Goal: Task Accomplishment & Management: Use online tool/utility

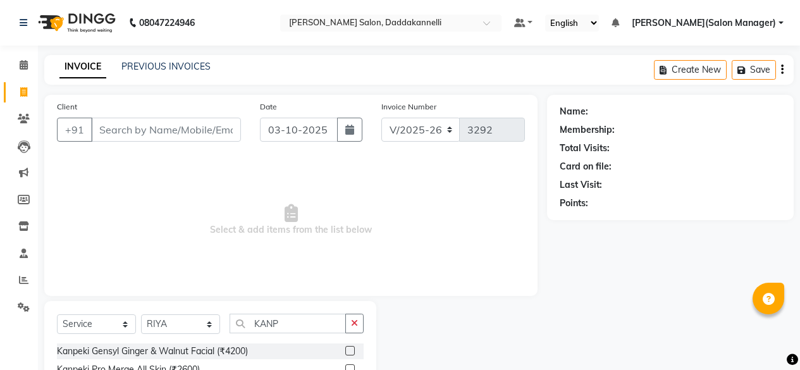
select select "6354"
select select "service"
select select "88491"
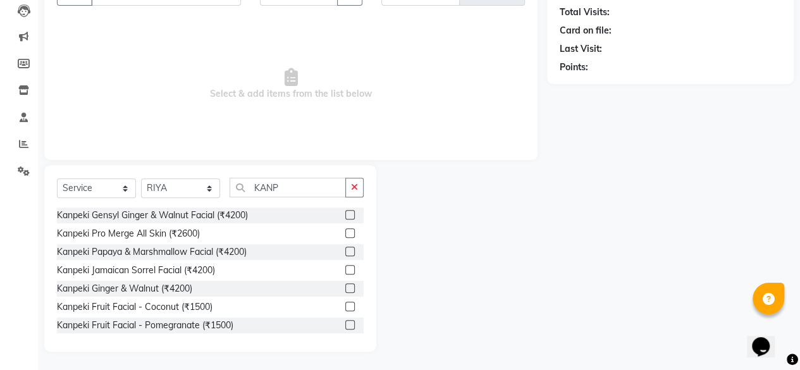
click at [283, 187] on input "KANP" at bounding box center [288, 188] width 116 height 20
click at [350, 190] on button "button" at bounding box center [354, 188] width 18 height 20
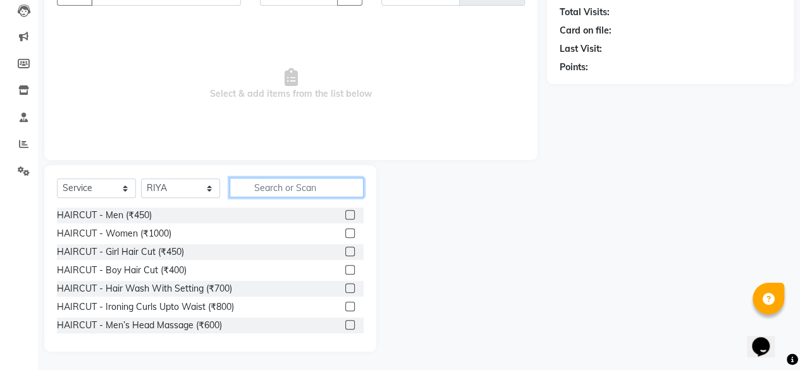
click at [285, 184] on input "text" at bounding box center [297, 188] width 134 height 20
click at [284, 185] on input "text" at bounding box center [297, 188] width 134 height 20
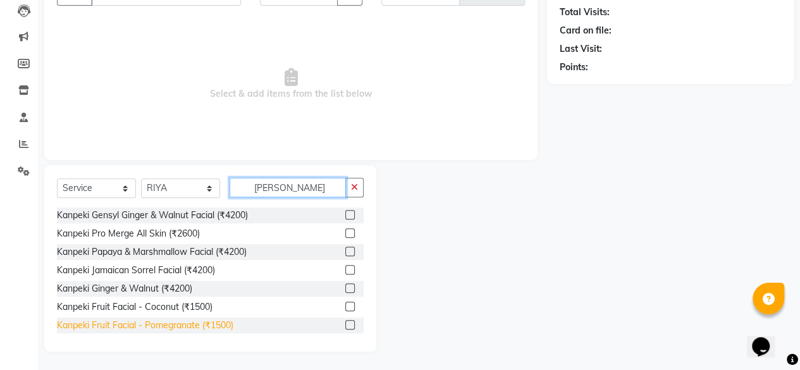
type input "[PERSON_NAME]"
click at [76, 324] on div "Kanpeki Fruit Facial - Pomegranate (₹1500)" at bounding box center [145, 325] width 176 height 13
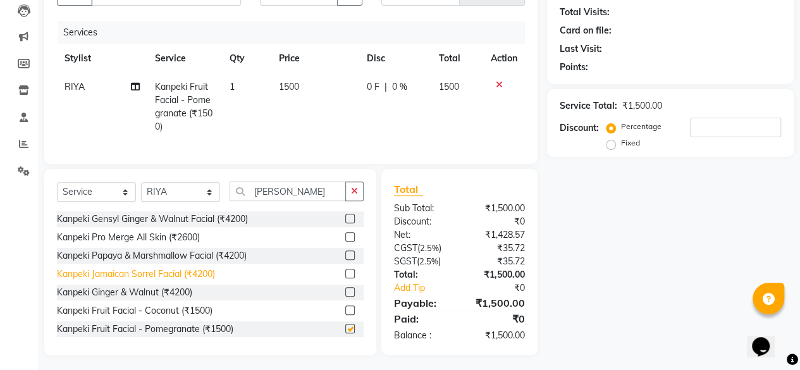
checkbox input "false"
click at [503, 87] on div at bounding box center [504, 84] width 27 height 9
click at [500, 84] on icon at bounding box center [499, 84] width 7 height 9
